Goal: Complete application form

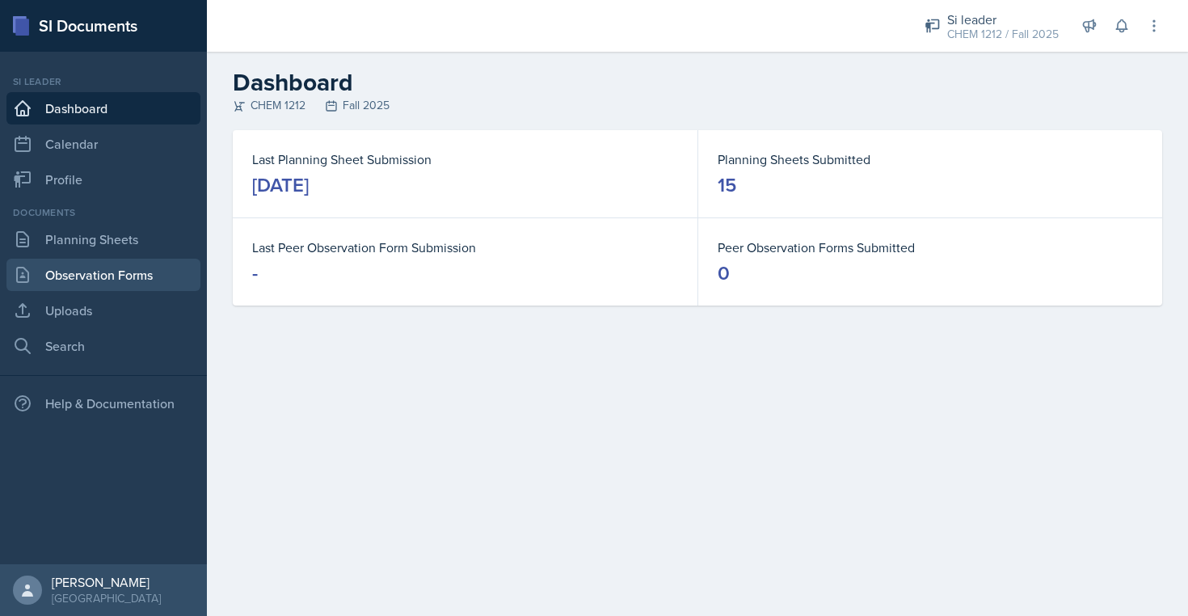
click at [130, 272] on link "Observation Forms" at bounding box center [103, 275] width 194 height 32
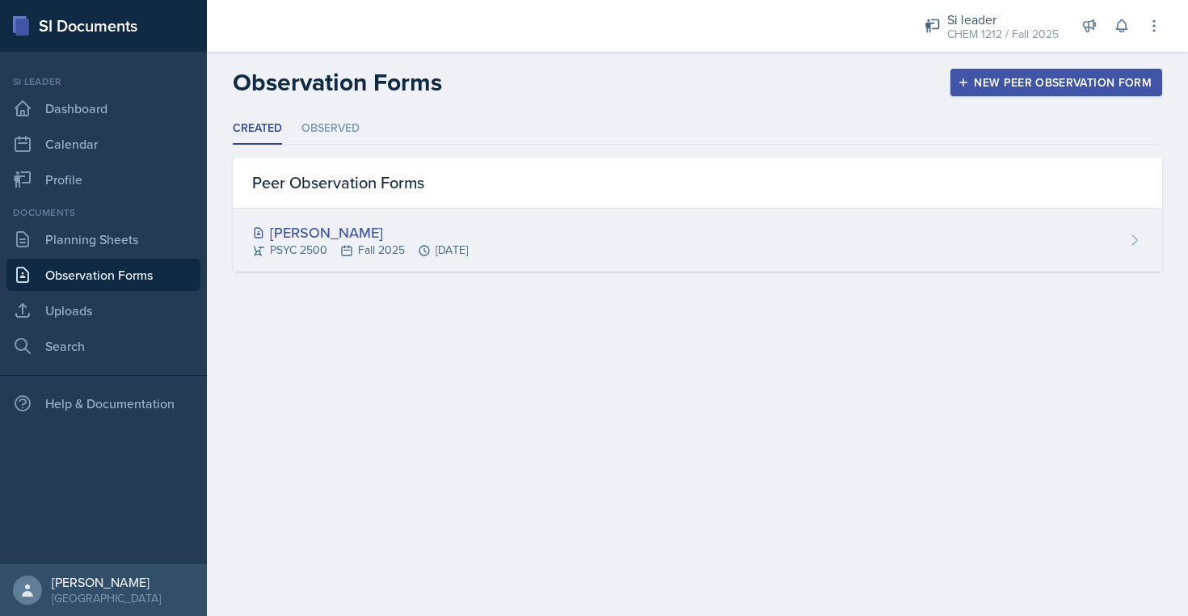
click at [651, 236] on div "Rayann Afani PSYC 2500 Fall 2025 Oct 10th, 2025" at bounding box center [697, 239] width 929 height 63
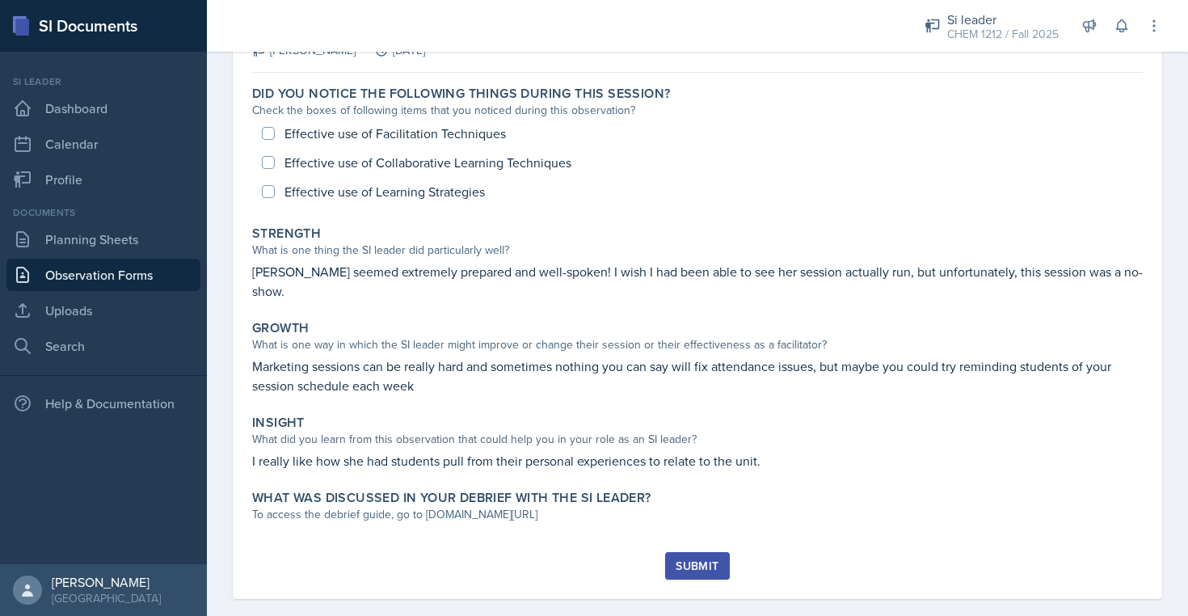
scroll to position [128, 0]
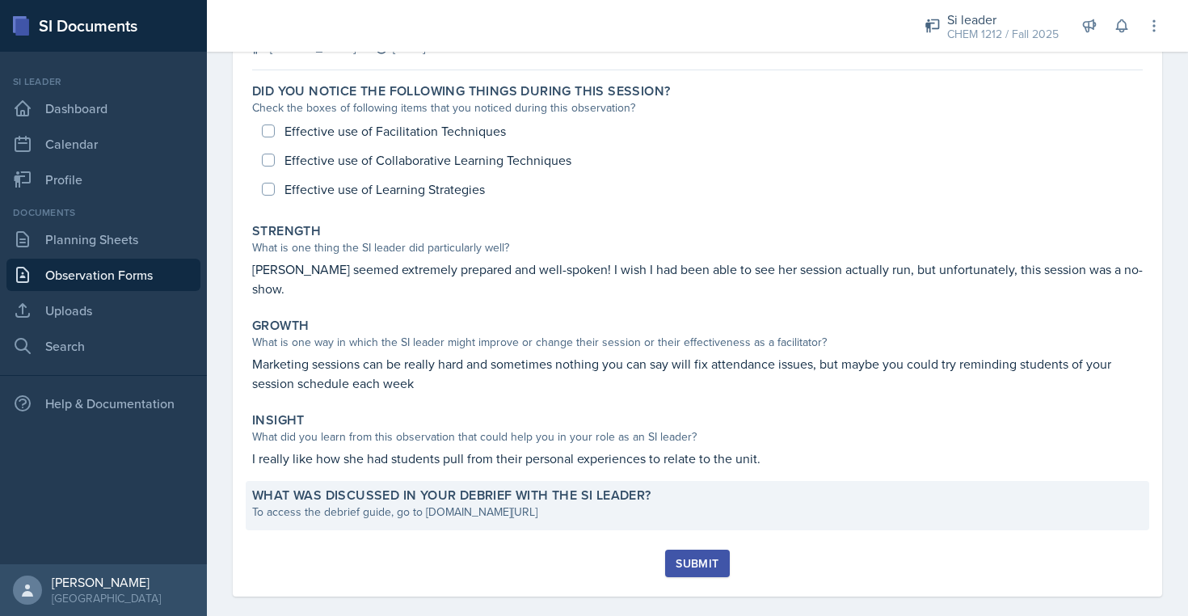
click at [579, 503] on div "To access the debrief guide, go to www.tinyurl.com/obsvdebriefguide" at bounding box center [697, 511] width 890 height 17
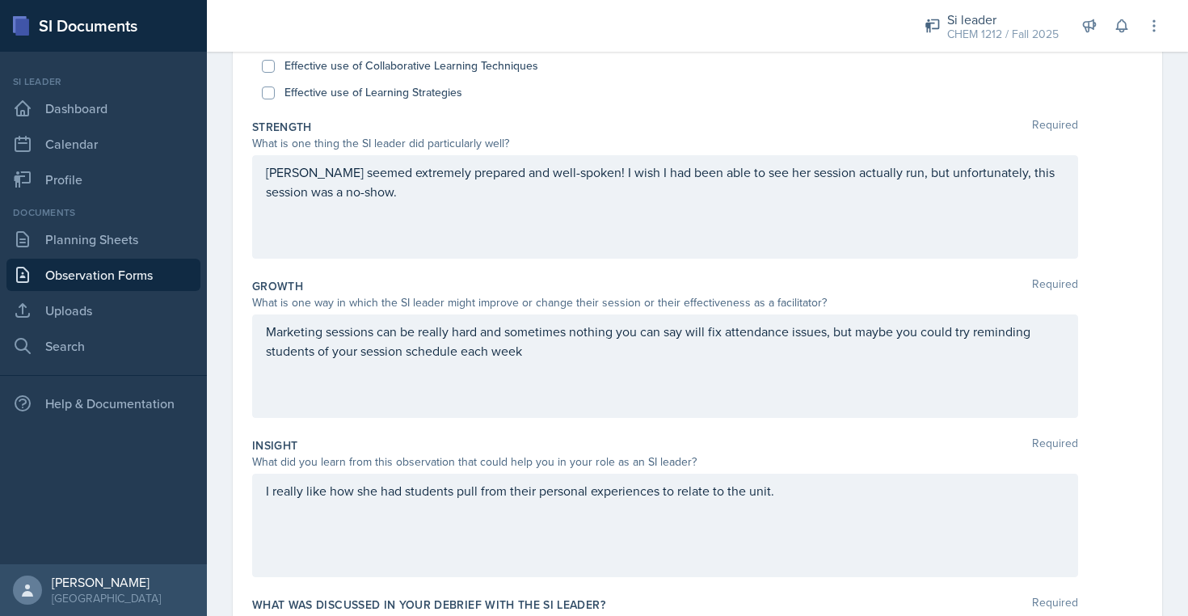
scroll to position [236, 0]
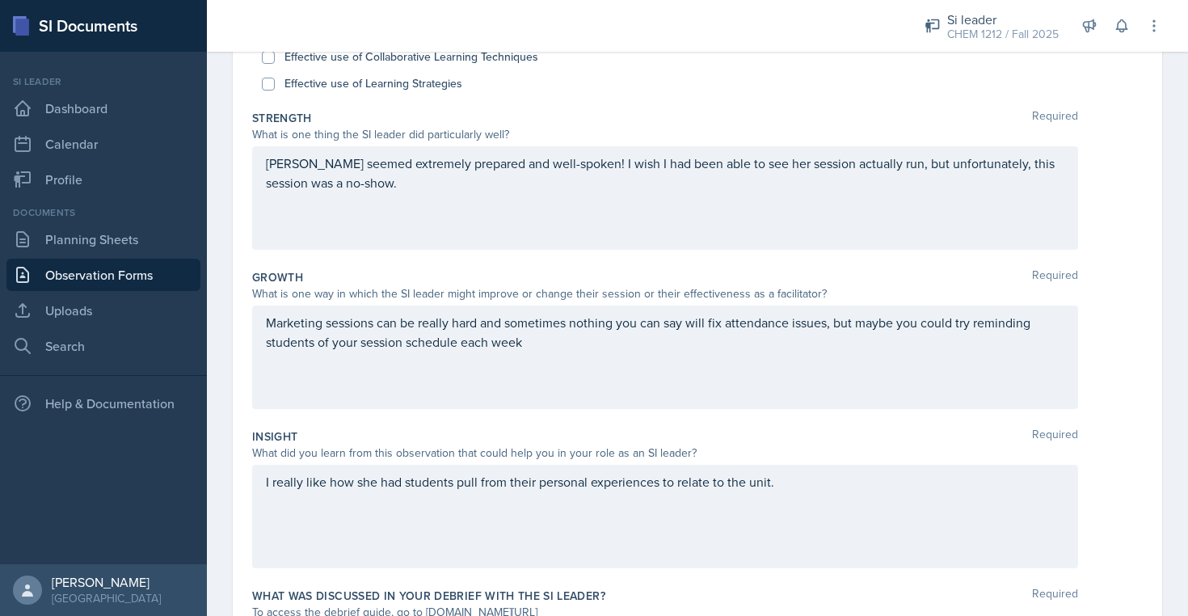
click at [477, 242] on div "Rayann seemed extremely prepared and well-spoken! I wish I had been able to see…" at bounding box center [665, 197] width 826 height 103
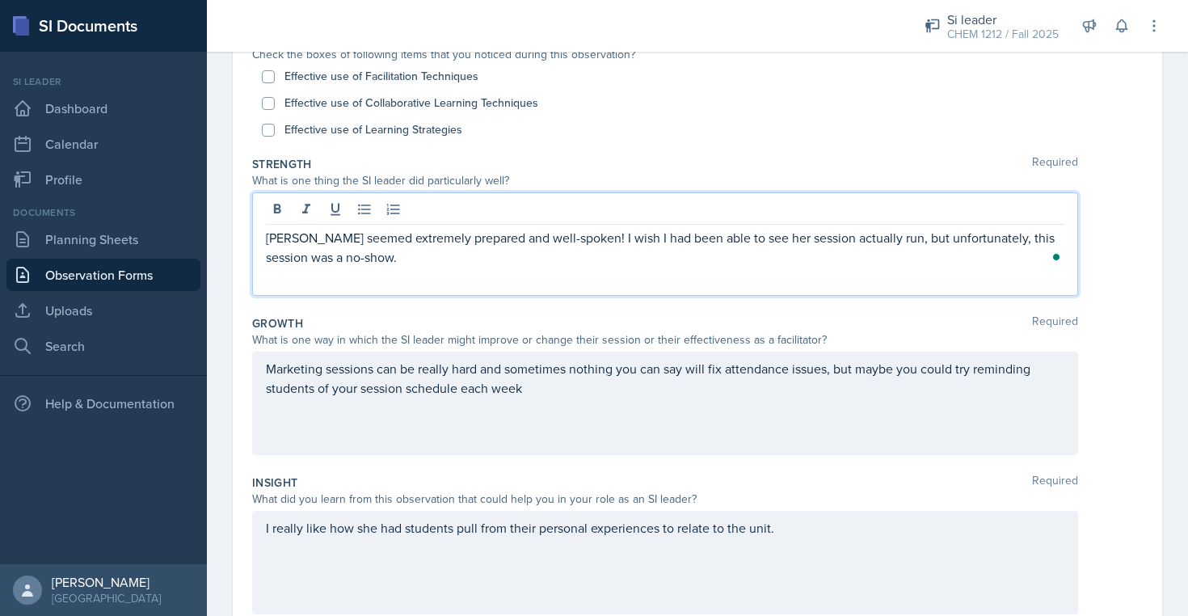
scroll to position [182, 0]
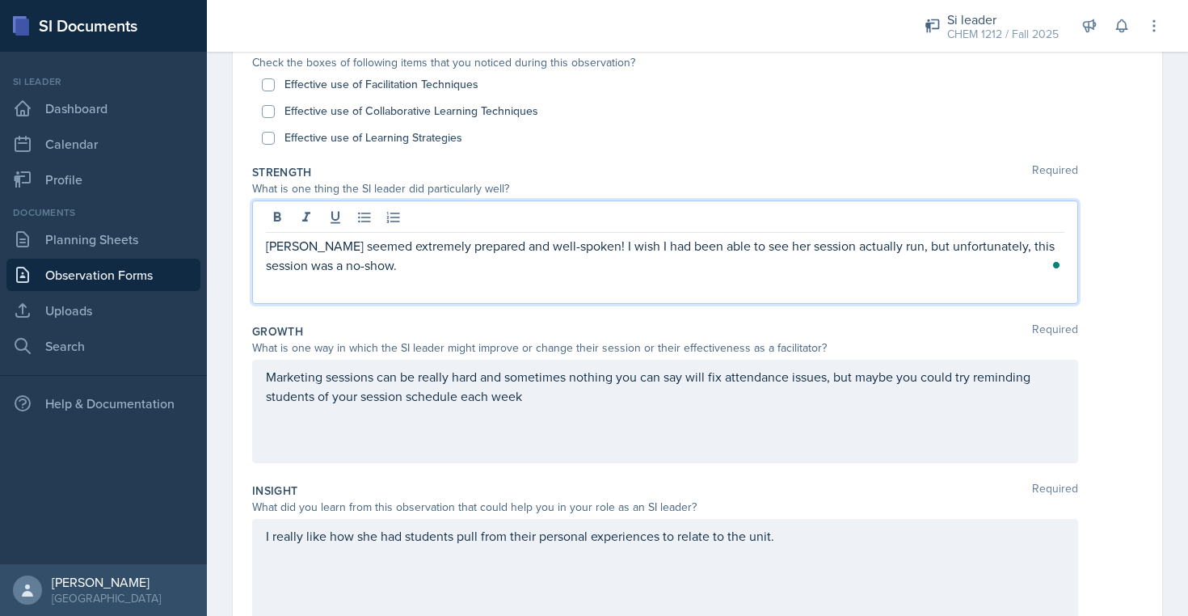
click at [475, 284] on div "Rayann seemed extremely prepared and well-spoken! I wish I had been able to see…" at bounding box center [665, 251] width 826 height 103
click at [477, 267] on p "Rayann seemed extremely prepared and well-spoken! I wish I had been able to see…" at bounding box center [665, 255] width 798 height 39
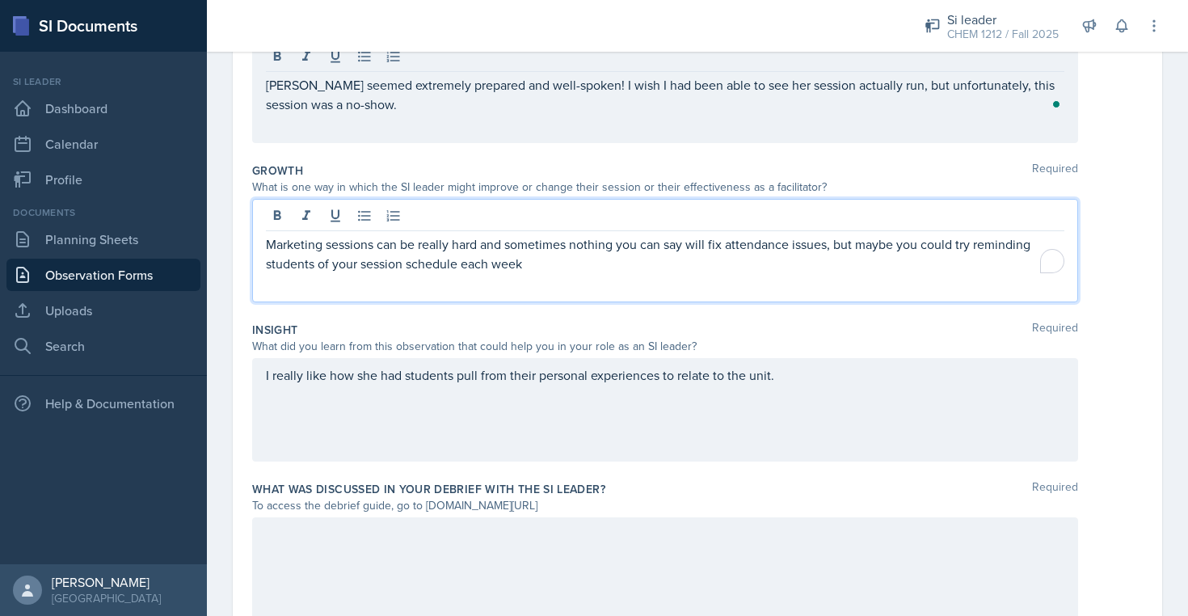
click at [629, 243] on p "Marketing sessions can be really hard and sometimes nothing you can say will fi…" at bounding box center [665, 253] width 798 height 39
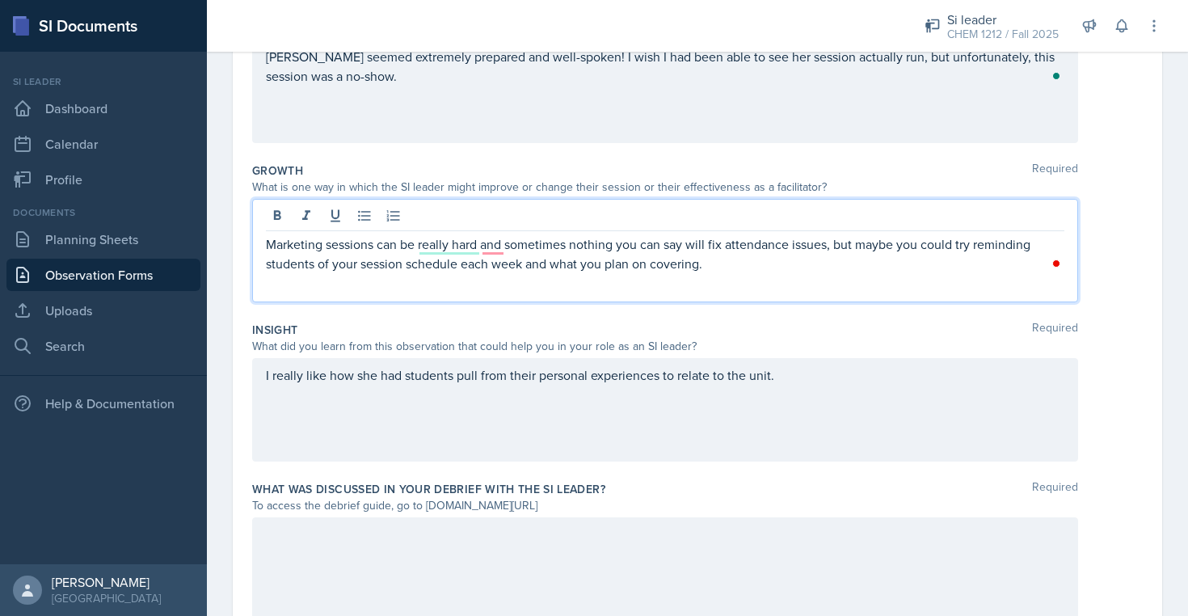
scroll to position [412, 0]
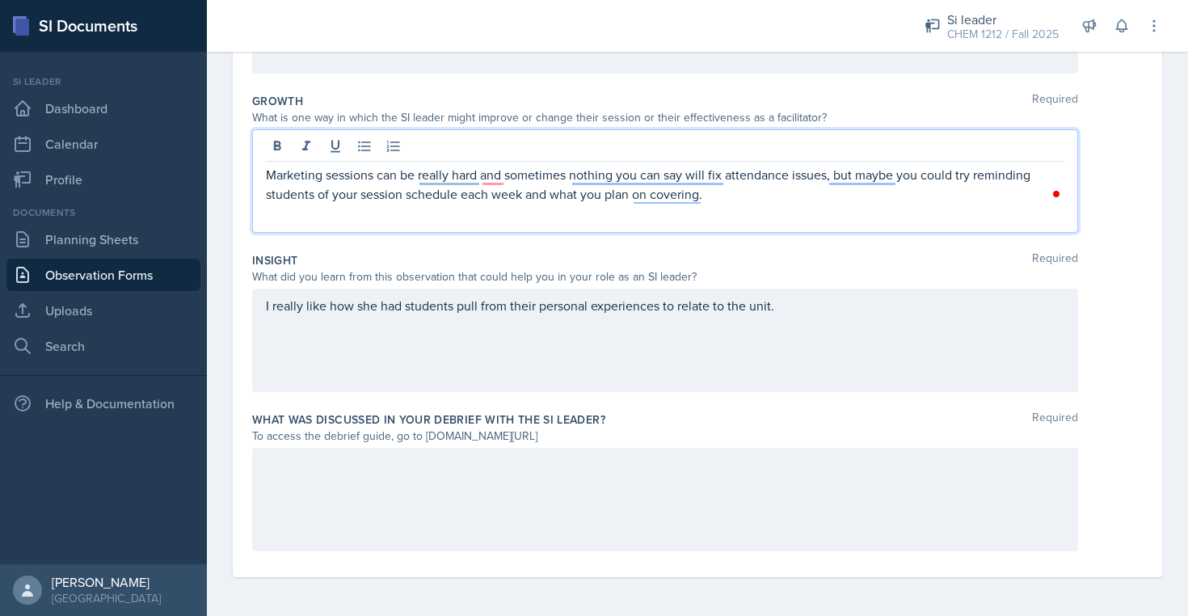
click at [801, 490] on div at bounding box center [665, 499] width 826 height 103
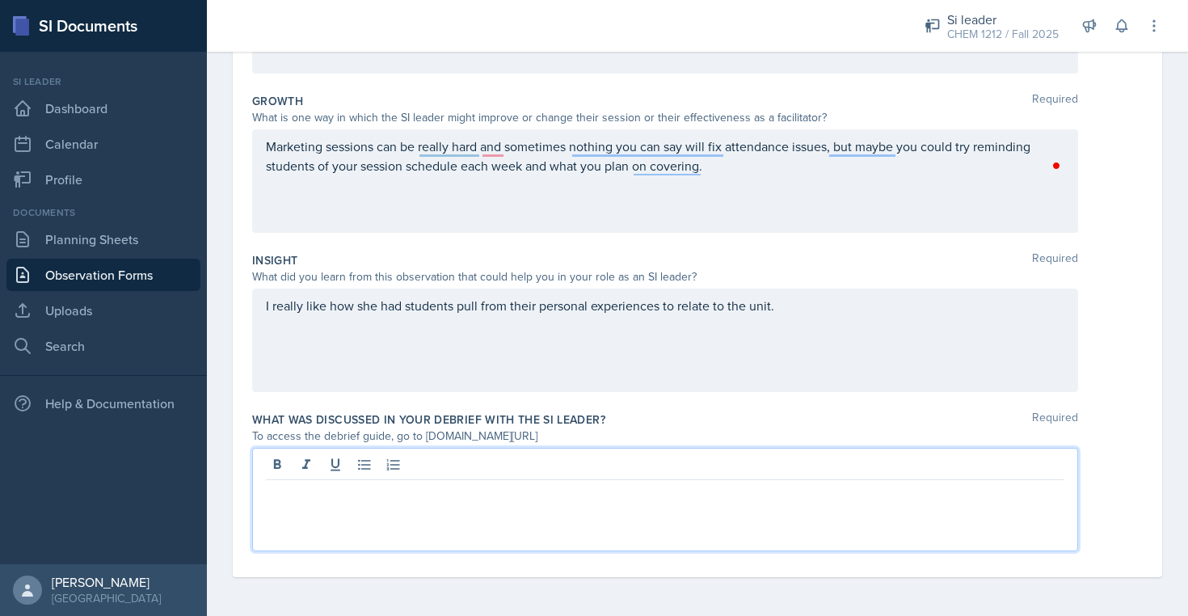
click at [864, 337] on div "I really like how she had students pull from their personal experiences to rela…" at bounding box center [665, 339] width 826 height 103
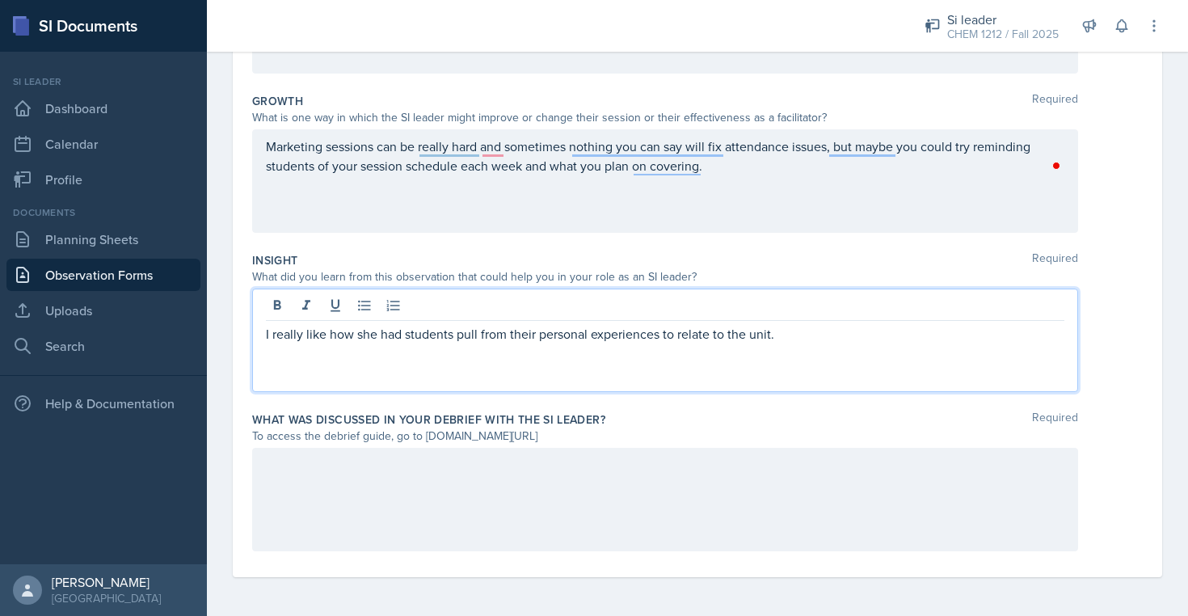
click at [933, 354] on div "I really like how she had students pull from their personal experiences to rela…" at bounding box center [665, 339] width 826 height 103
click at [902, 339] on p "I really like how she had students pull from their personal experiences to rela…" at bounding box center [665, 333] width 798 height 19
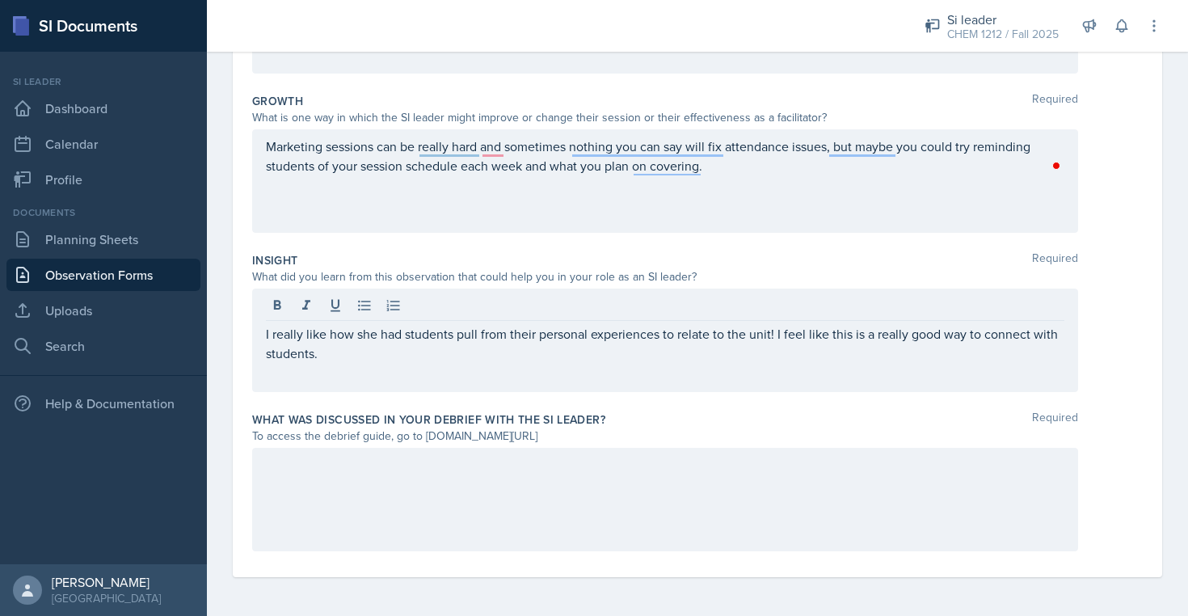
click at [482, 520] on div at bounding box center [665, 499] width 826 height 103
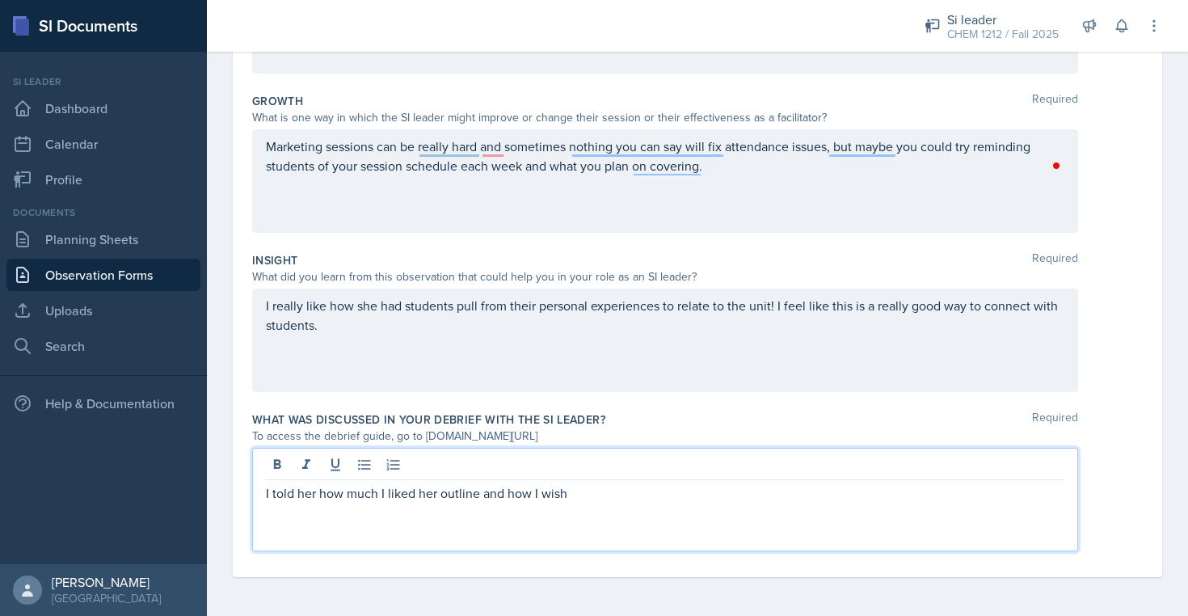
click at [281, 495] on p "I told her how much I liked her outline and how I wish" at bounding box center [665, 492] width 798 height 19
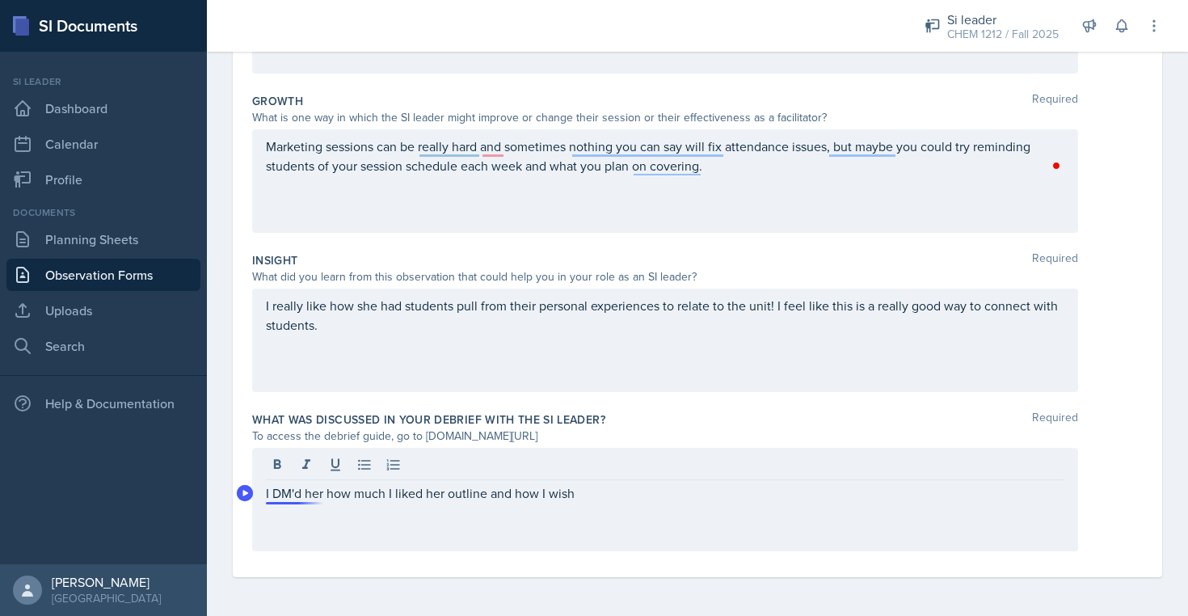
click at [264, 497] on div "I DM'd her how much I liked her outline and how I wish" at bounding box center [665, 499] width 826 height 103
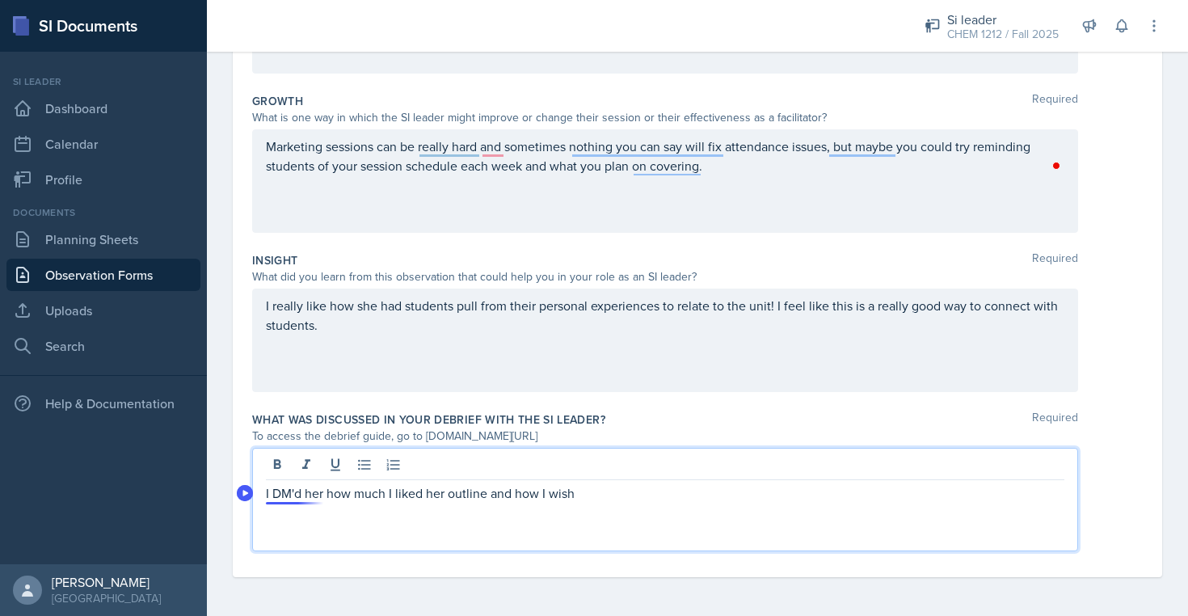
click at [273, 491] on p "I DM'd her how much I liked her outline and how I wish" at bounding box center [665, 492] width 798 height 19
click at [855, 494] on p "I wasn't able to stay for a full debrief, but I DM'd her how much I liked her o…" at bounding box center [665, 492] width 798 height 19
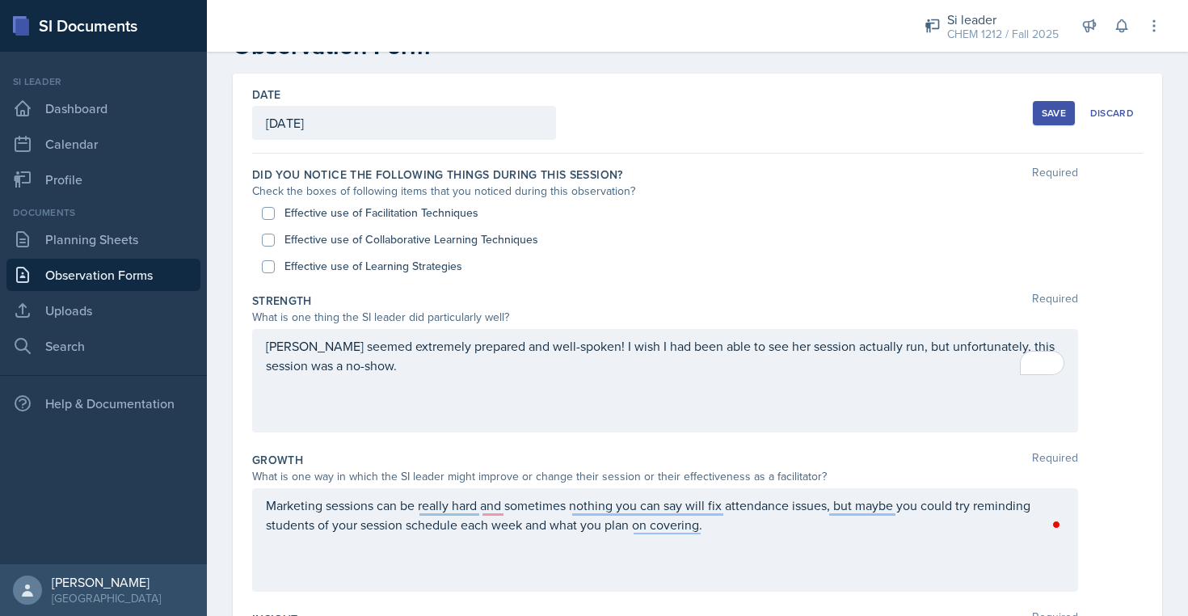
scroll to position [28, 0]
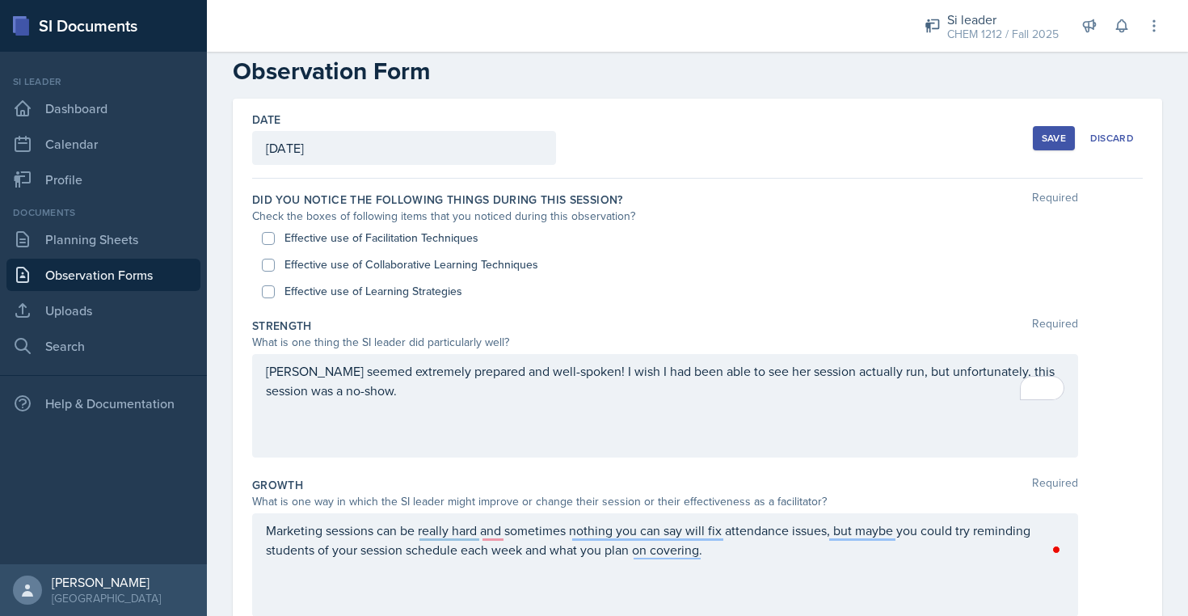
click at [1050, 128] on button "Save" at bounding box center [1054, 138] width 42 height 24
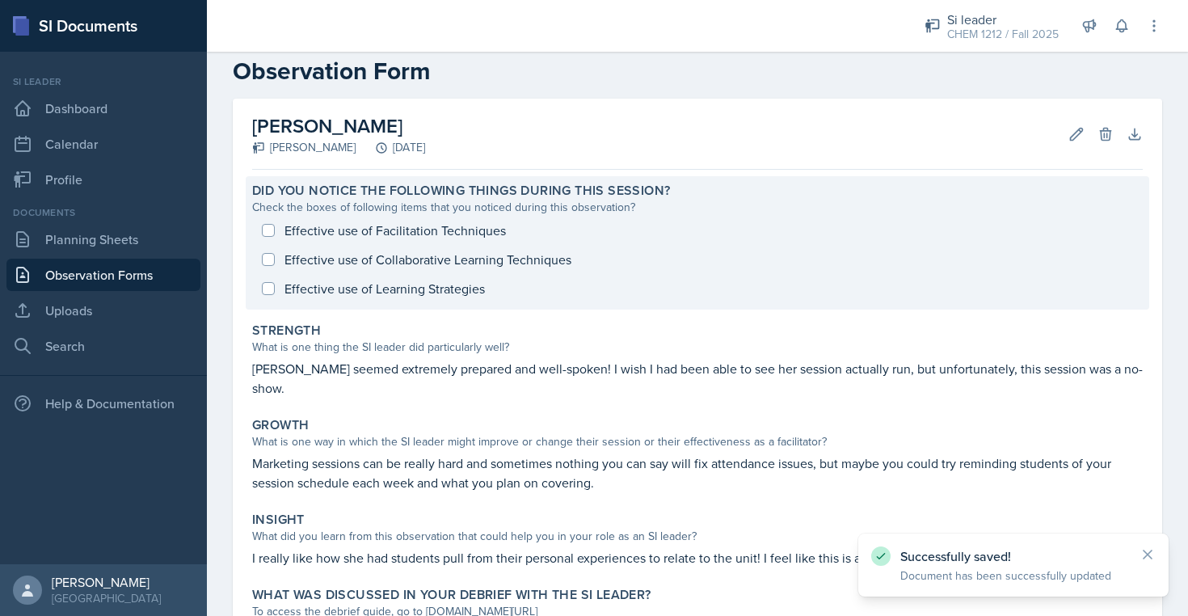
click at [326, 292] on div "Effective use of Facilitation Techniques Effective use of Collaborative Learnin…" at bounding box center [697, 259] width 890 height 87
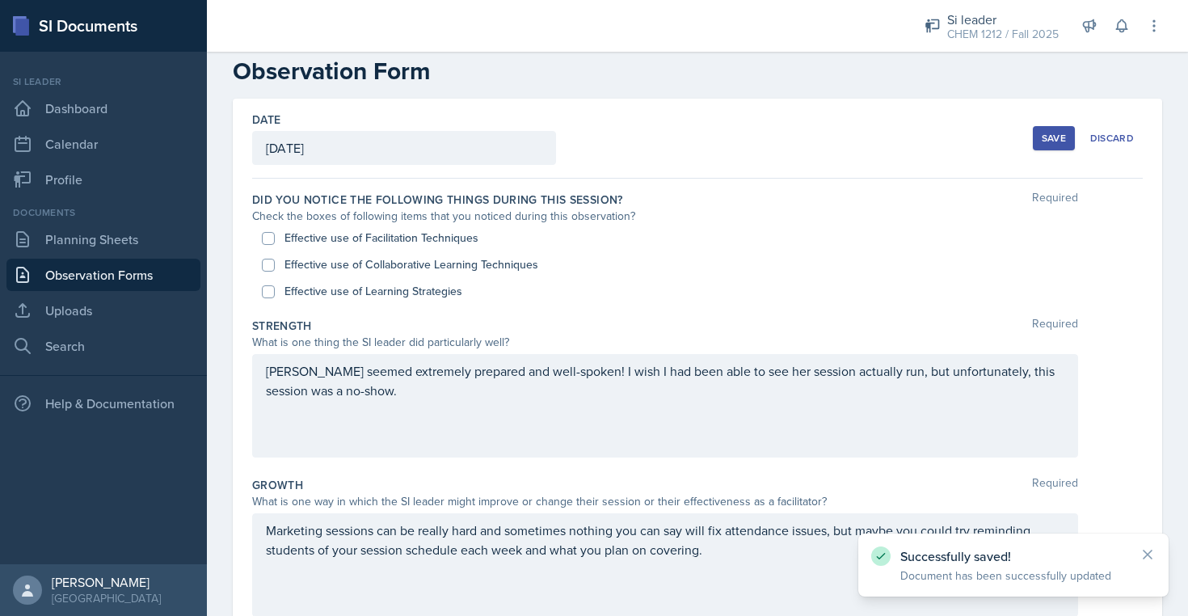
click at [320, 263] on label "Effective use of Collaborative Learning Techniques" at bounding box center [411, 264] width 254 height 17
click at [275, 263] on input "Effective use of Collaborative Learning Techniques" at bounding box center [268, 265] width 13 height 13
checkbox input "true"
click at [320, 287] on label "Effective use of Learning Strategies" at bounding box center [373, 291] width 178 height 17
click at [275, 287] on input "Effective use of Learning Strategies" at bounding box center [268, 291] width 13 height 13
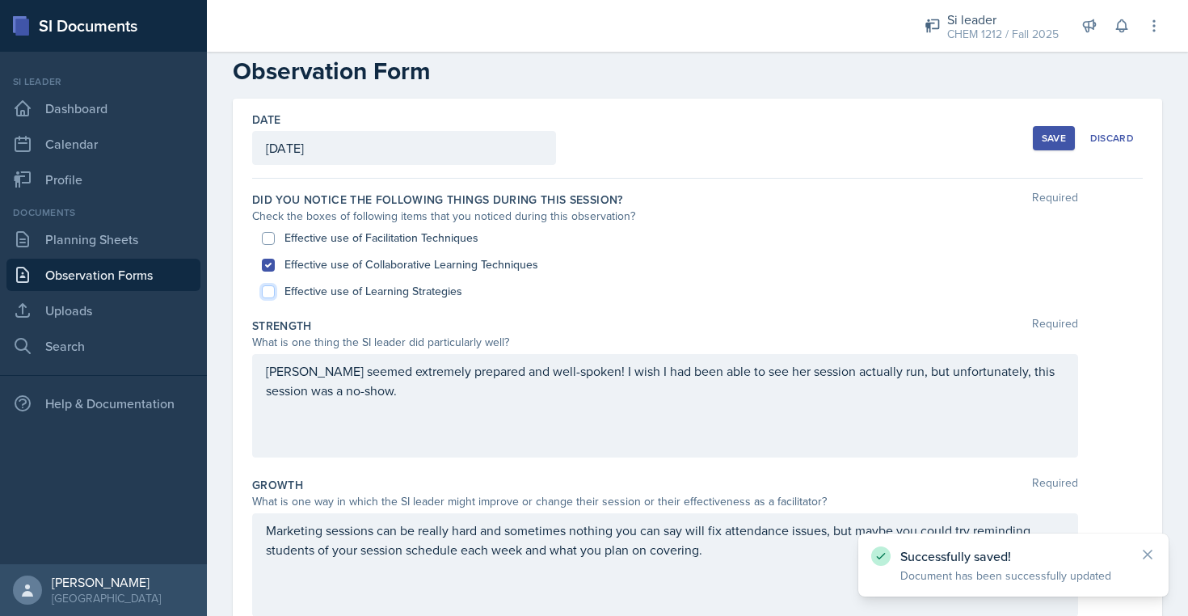
checkbox input "true"
click at [339, 239] on label "Effective use of Facilitation Techniques" at bounding box center [381, 237] width 194 height 17
click at [275, 239] on input "Effective use of Facilitation Techniques" at bounding box center [268, 238] width 13 height 13
click at [339, 239] on label "Effective use of Facilitation Techniques" at bounding box center [381, 237] width 194 height 17
click at [275, 239] on input "Effective use of Facilitation Techniques" at bounding box center [268, 238] width 13 height 13
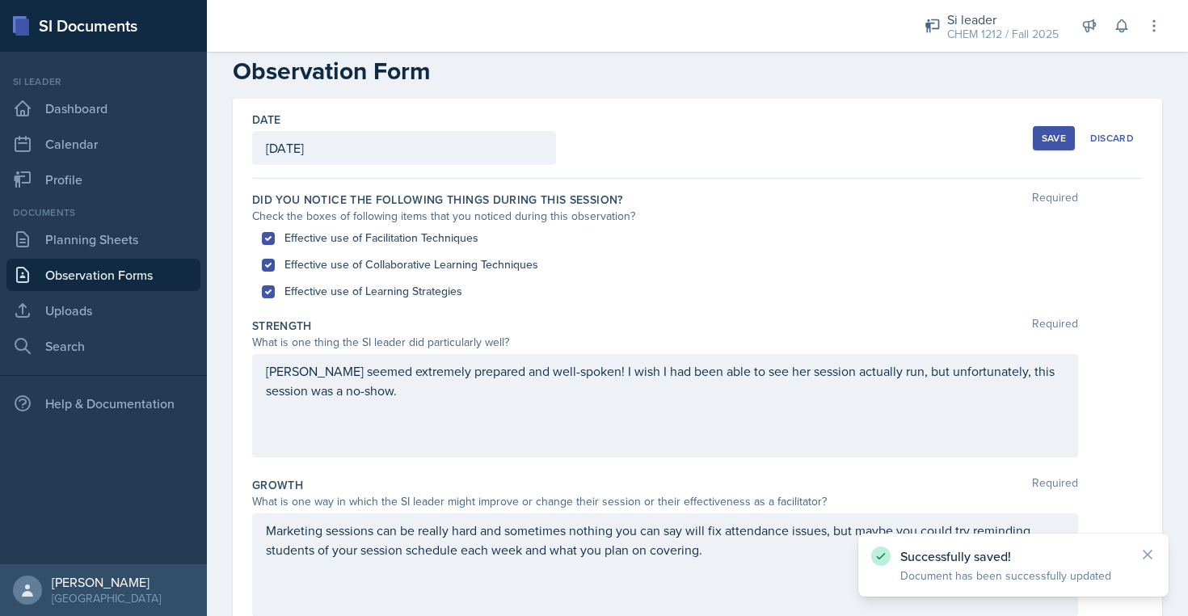
checkbox input "false"
click at [1047, 136] on div "Save" at bounding box center [1053, 138] width 24 height 13
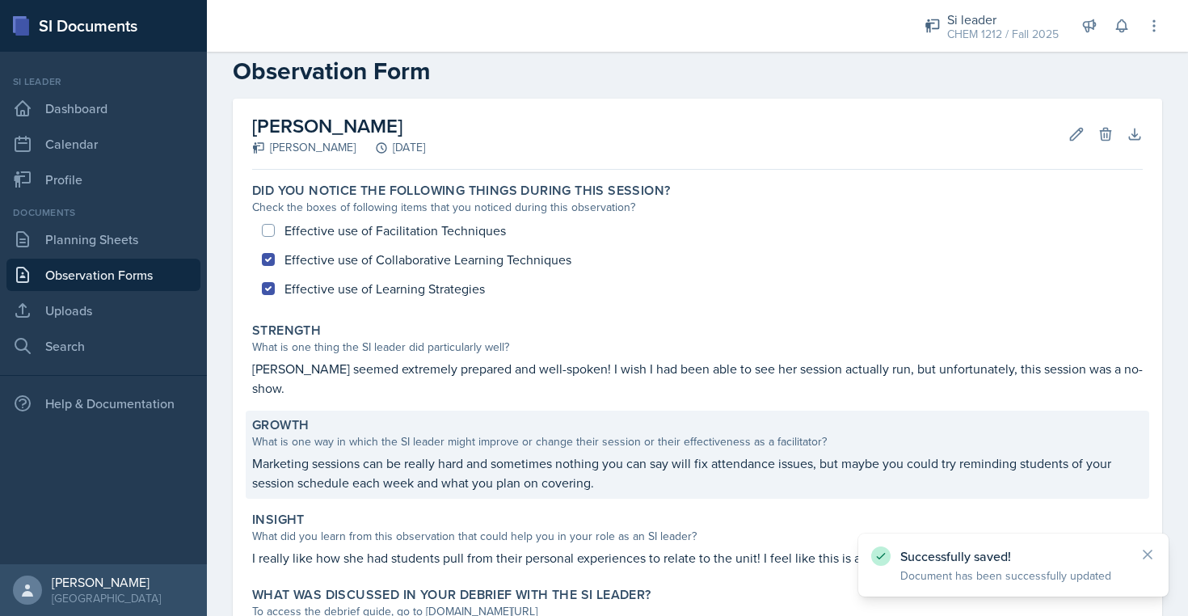
scroll to position [147, 0]
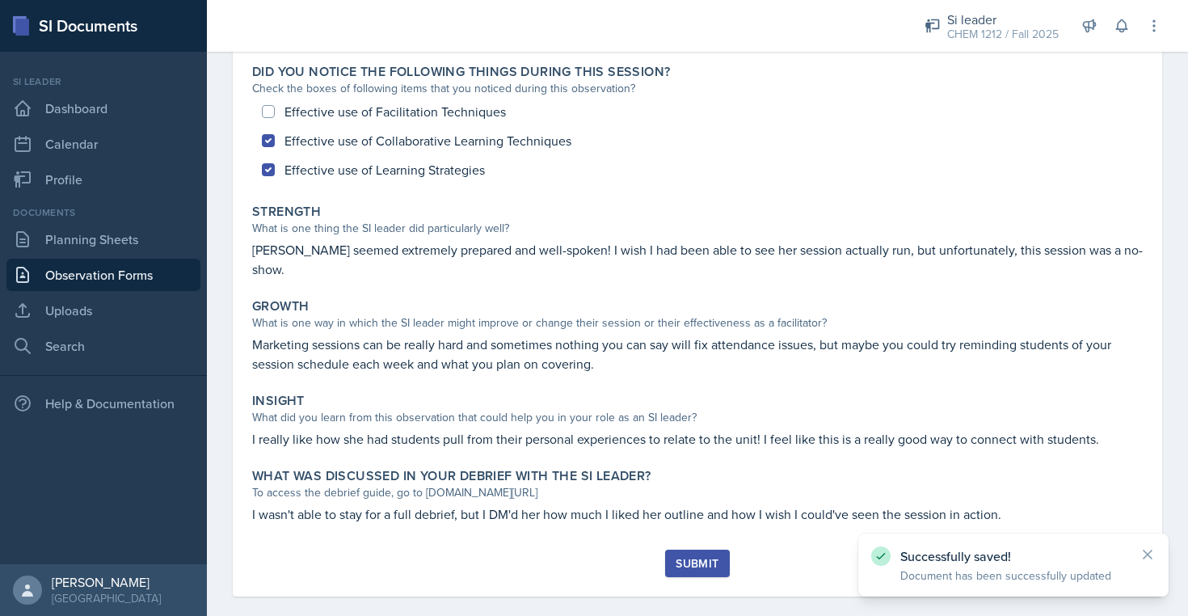
click at [699, 556] on button "Submit" at bounding box center [697, 562] width 64 height 27
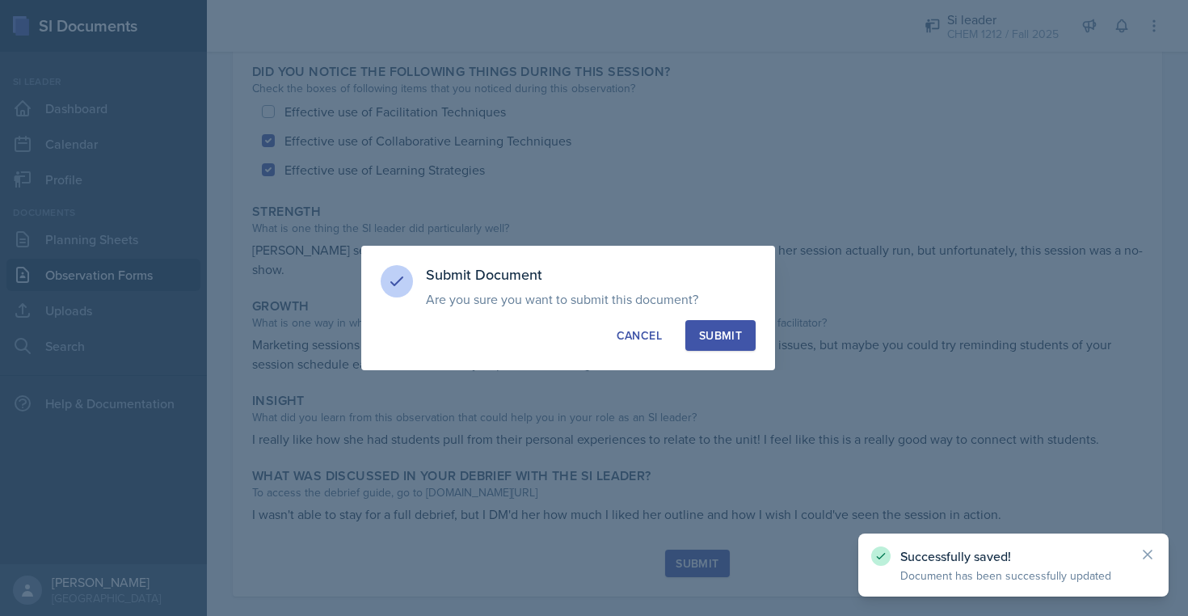
click at [700, 320] on button "Submit" at bounding box center [720, 335] width 70 height 31
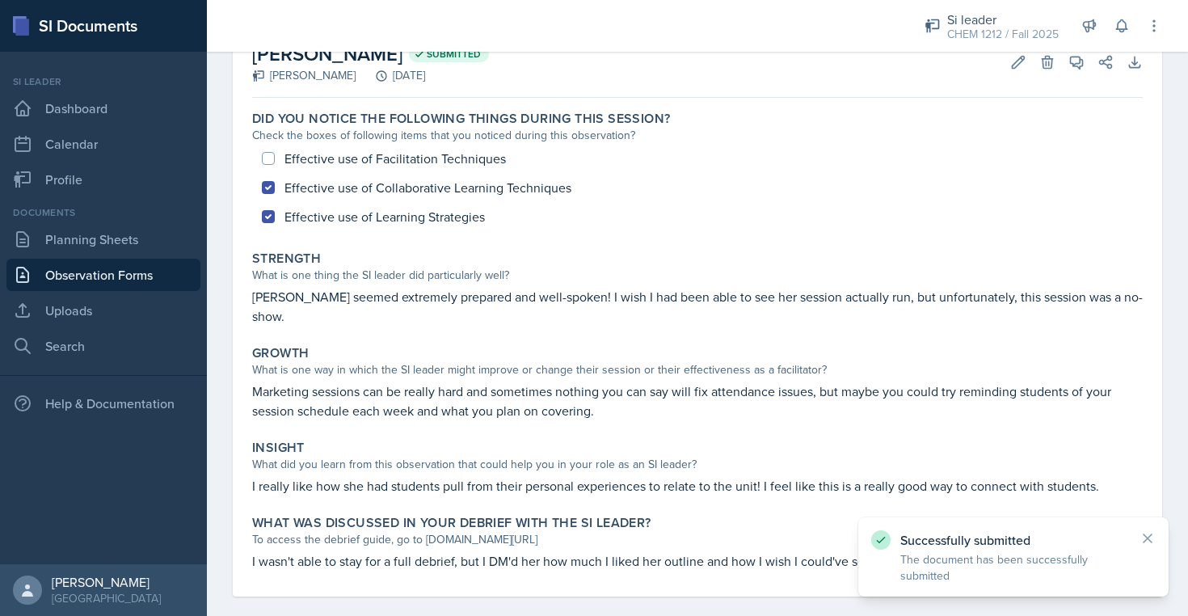
scroll to position [0, 0]
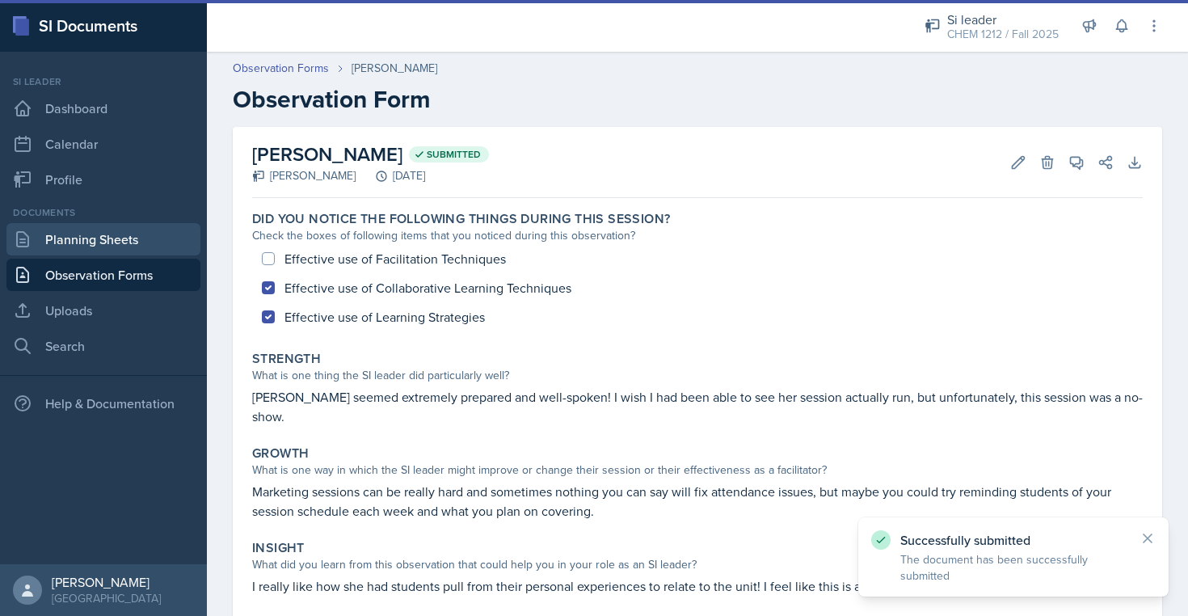
click at [114, 255] on link "Planning Sheets" at bounding box center [103, 239] width 194 height 32
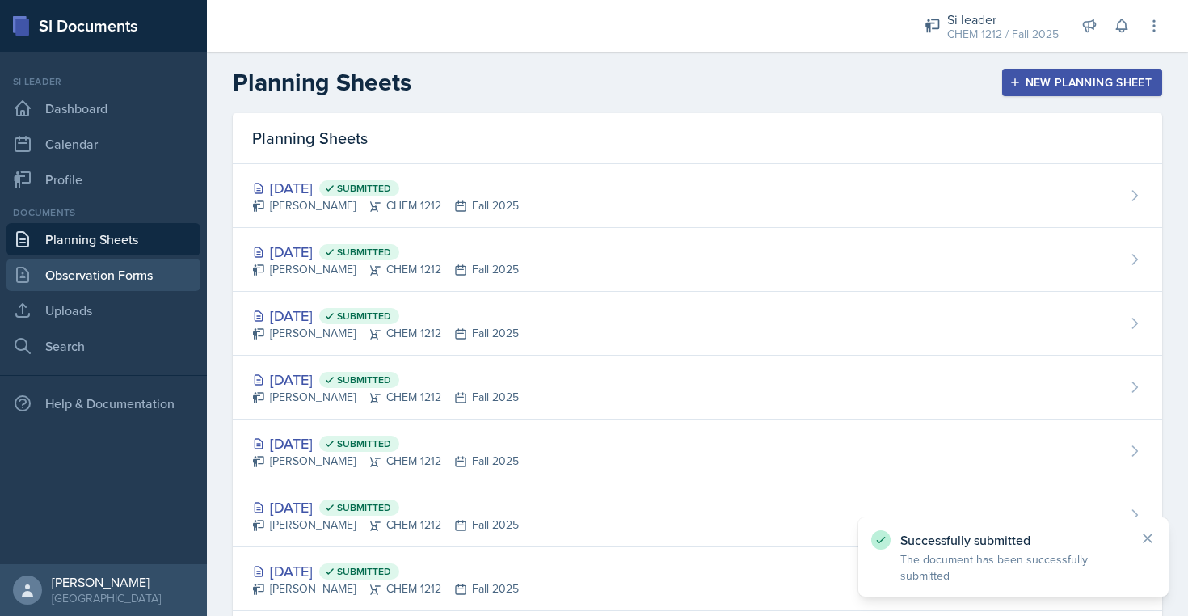
click at [115, 271] on link "Observation Forms" at bounding box center [103, 275] width 194 height 32
